Goal: Find specific page/section: Find specific page/section

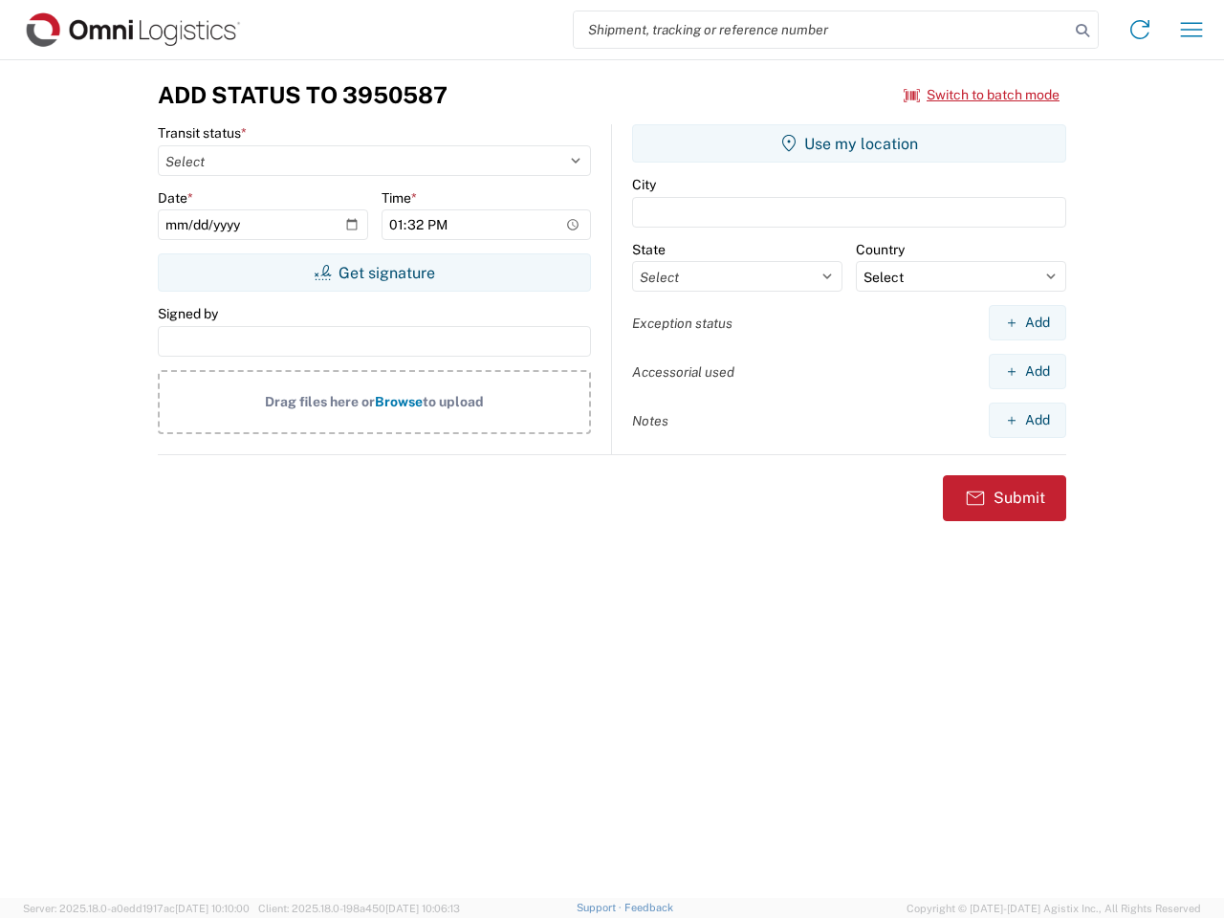
click at [822, 30] on input "search" at bounding box center [821, 29] width 495 height 36
click at [1083, 31] on icon at bounding box center [1082, 30] width 27 height 27
click at [1140, 30] on icon at bounding box center [1140, 29] width 31 height 31
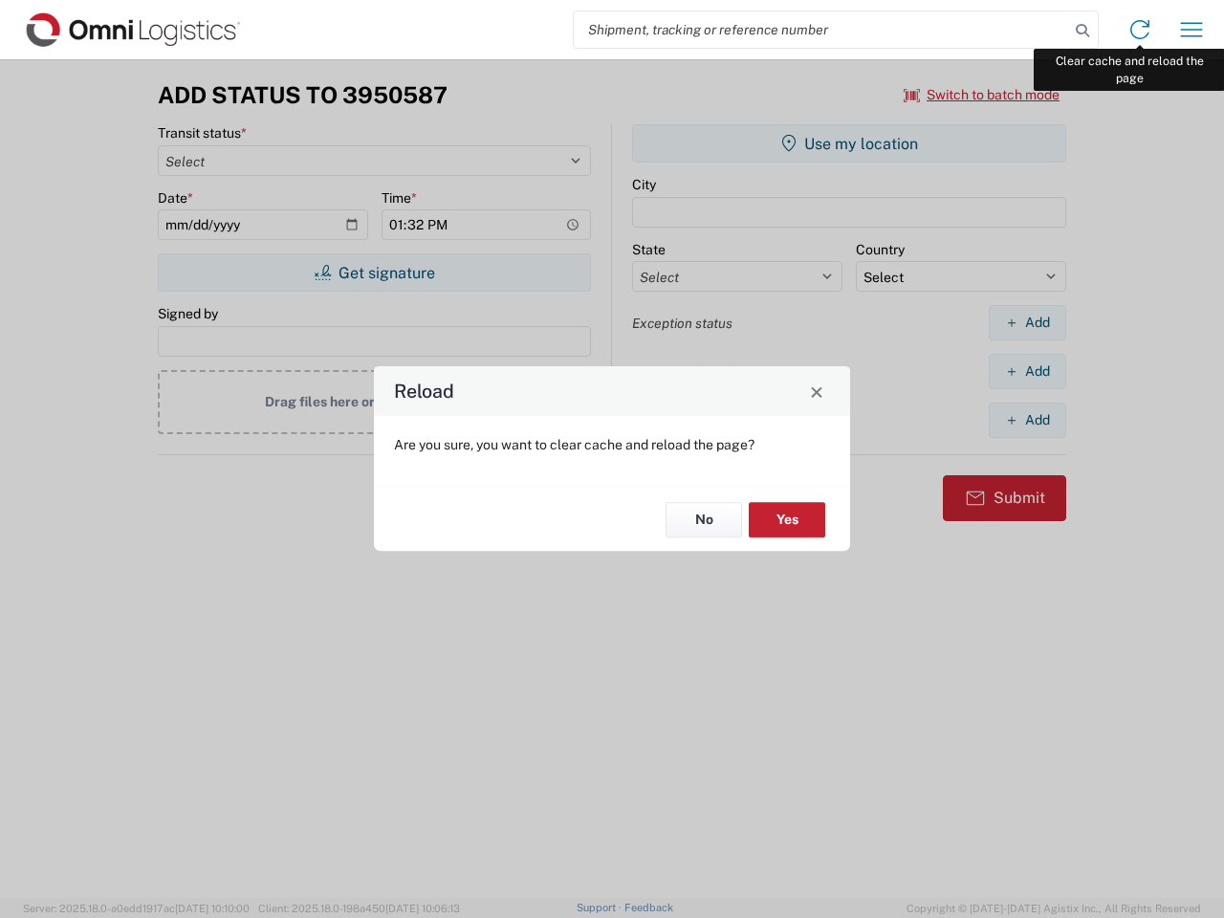
click at [1192, 30] on div "Reload Are you sure, you want to clear cache and reload the page? No Yes" at bounding box center [612, 459] width 1224 height 918
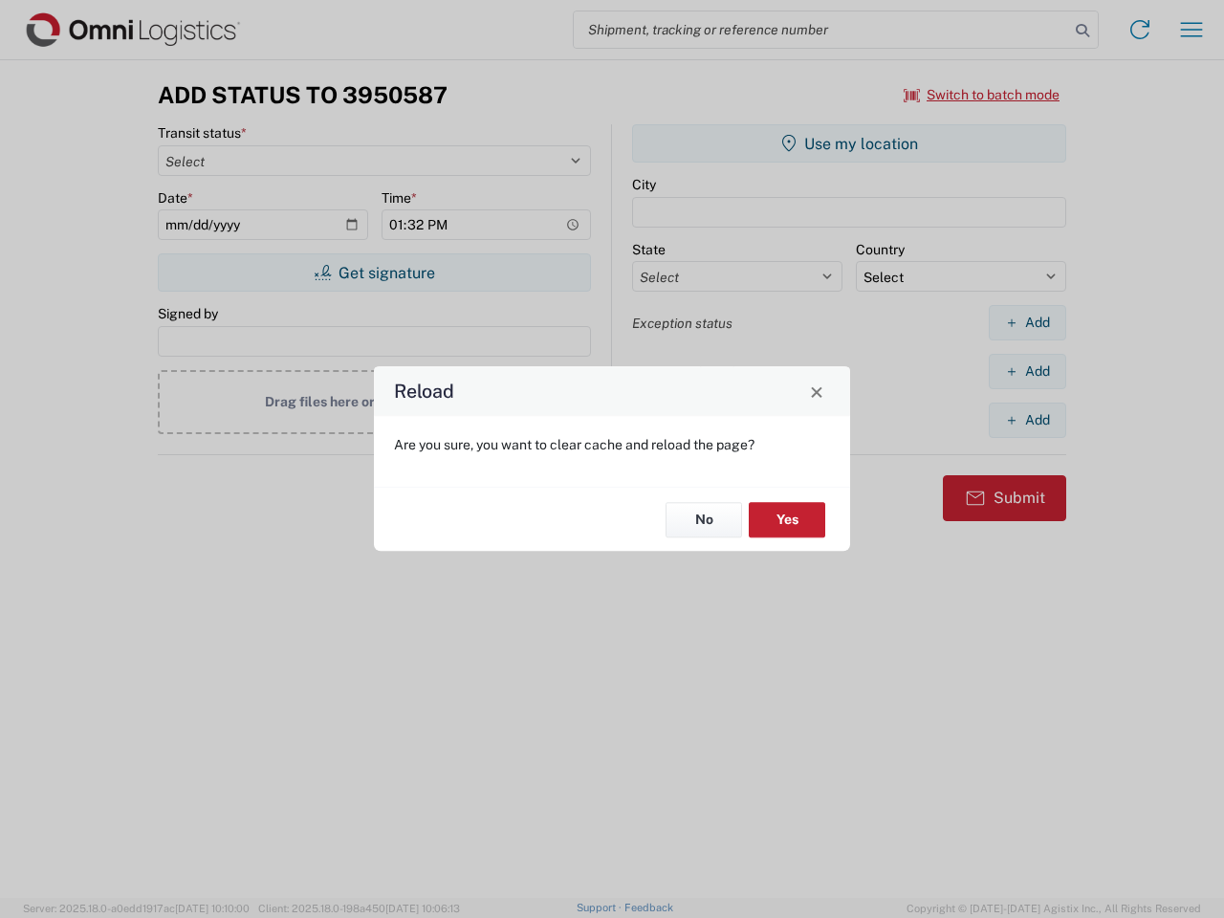
click at [982, 95] on div "Reload Are you sure, you want to clear cache and reload the page? No Yes" at bounding box center [612, 459] width 1224 height 918
click at [374, 273] on div "Reload Are you sure, you want to clear cache and reload the page? No Yes" at bounding box center [612, 459] width 1224 height 918
click at [849, 143] on div "Reload Are you sure, you want to clear cache and reload the page? No Yes" at bounding box center [612, 459] width 1224 height 918
click at [1027, 322] on div "Reload Are you sure, you want to clear cache and reload the page? No Yes" at bounding box center [612, 459] width 1224 height 918
click at [1027, 371] on div "Reload Are you sure, you want to clear cache and reload the page? No Yes" at bounding box center [612, 459] width 1224 height 918
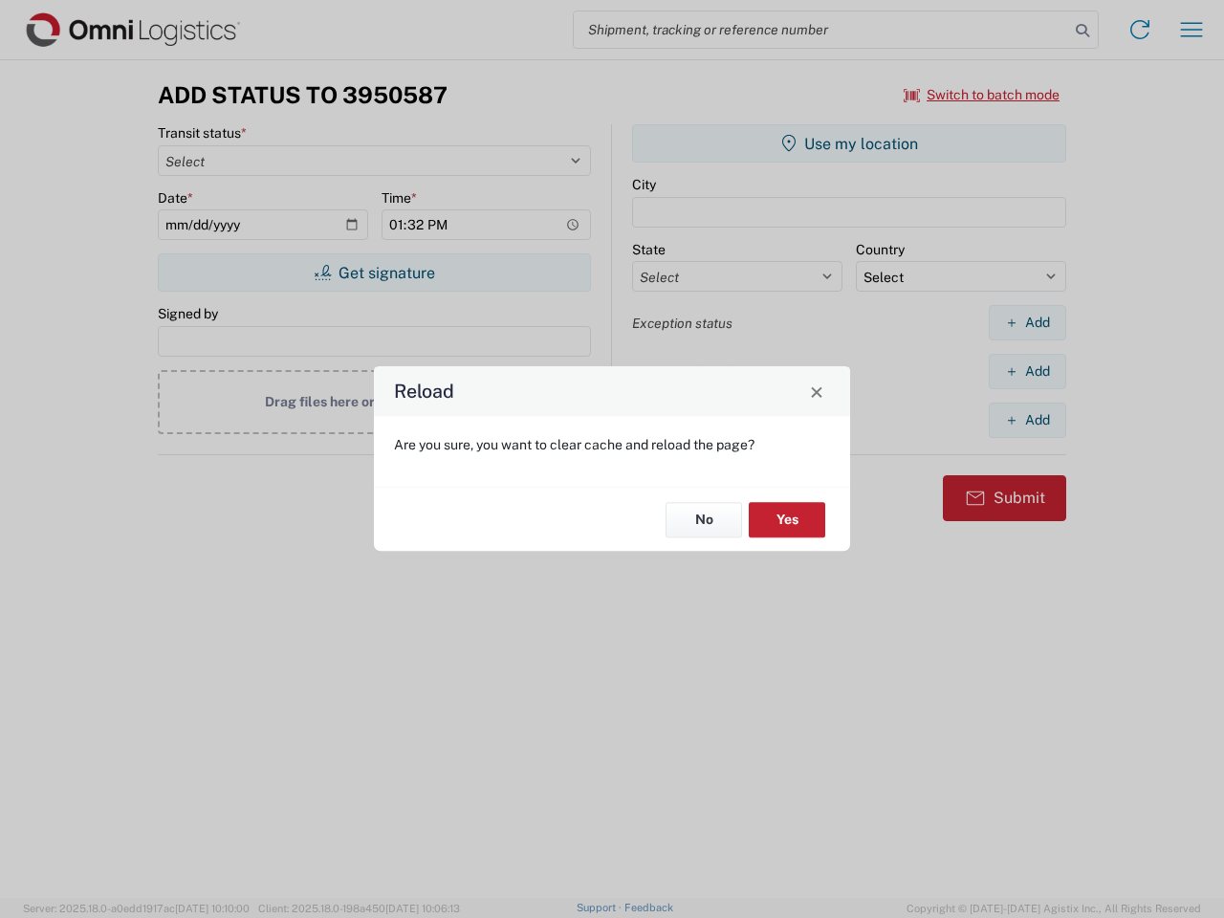
click at [1027, 420] on div "Reload Are you sure, you want to clear cache and reload the page? No Yes" at bounding box center [612, 459] width 1224 height 918
